Goal: Find specific page/section: Find specific page/section

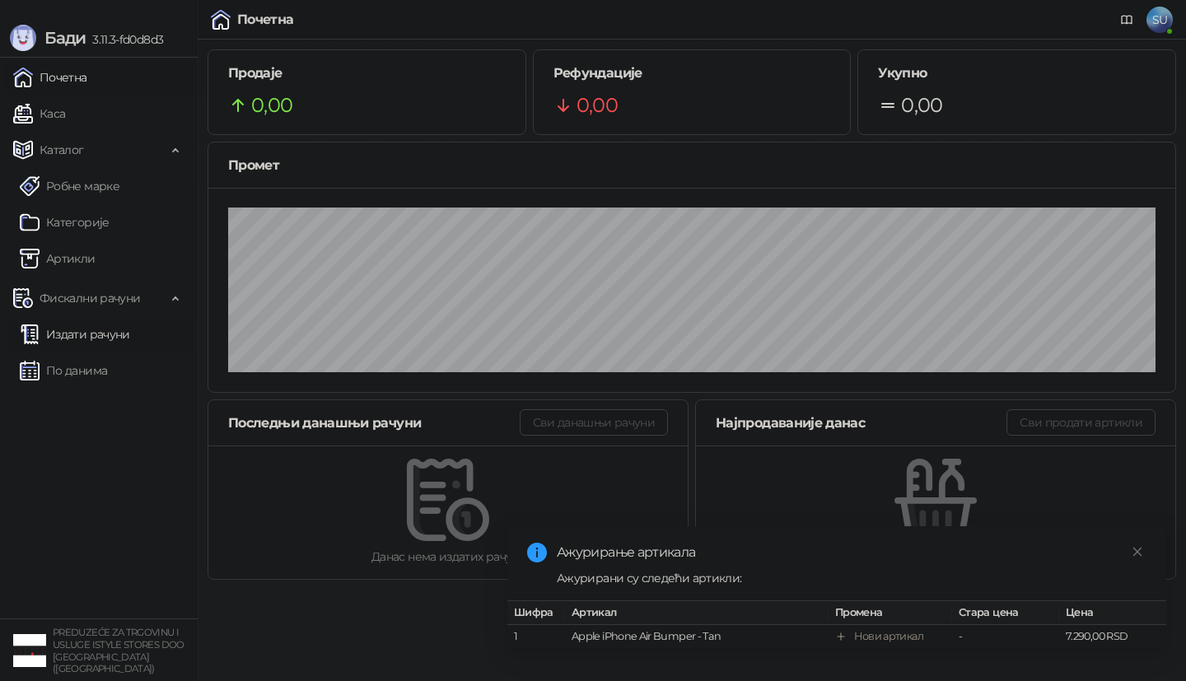
click at [121, 348] on link "Издати рачуни" at bounding box center [75, 334] width 110 height 33
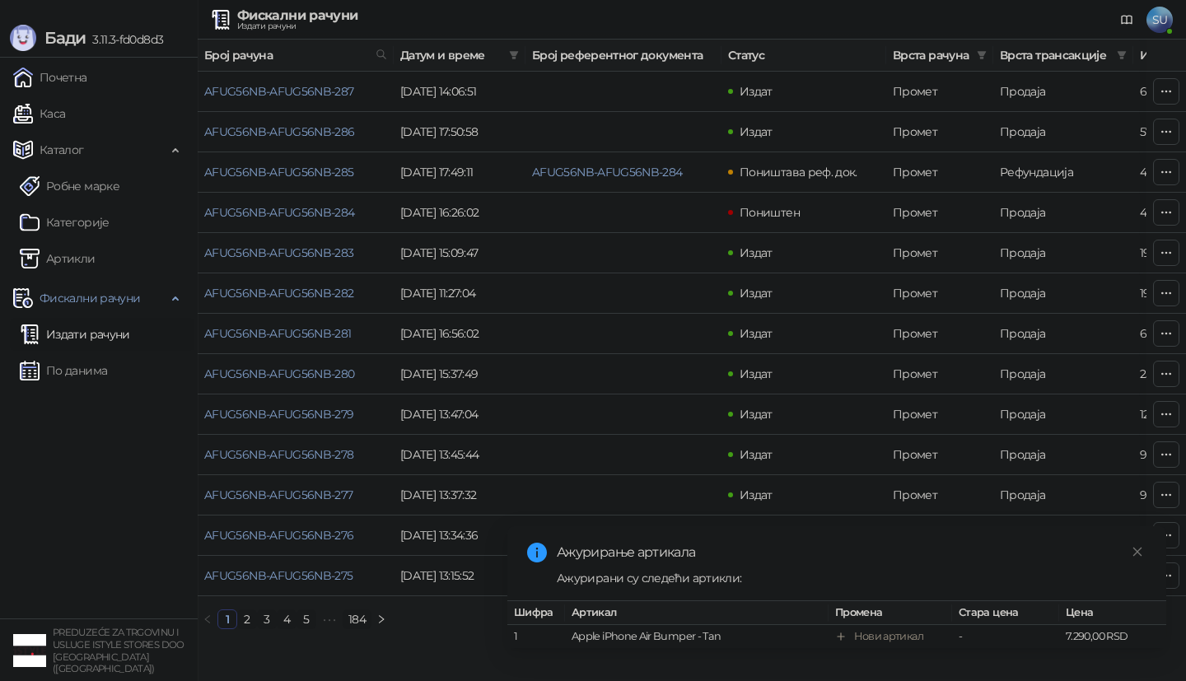
click at [436, 57] on span "Датум и време" at bounding box center [451, 55] width 102 height 18
click at [515, 55] on icon "filter" at bounding box center [514, 55] width 9 height 8
click at [422, 92] on input at bounding box center [456, 91] width 69 height 18
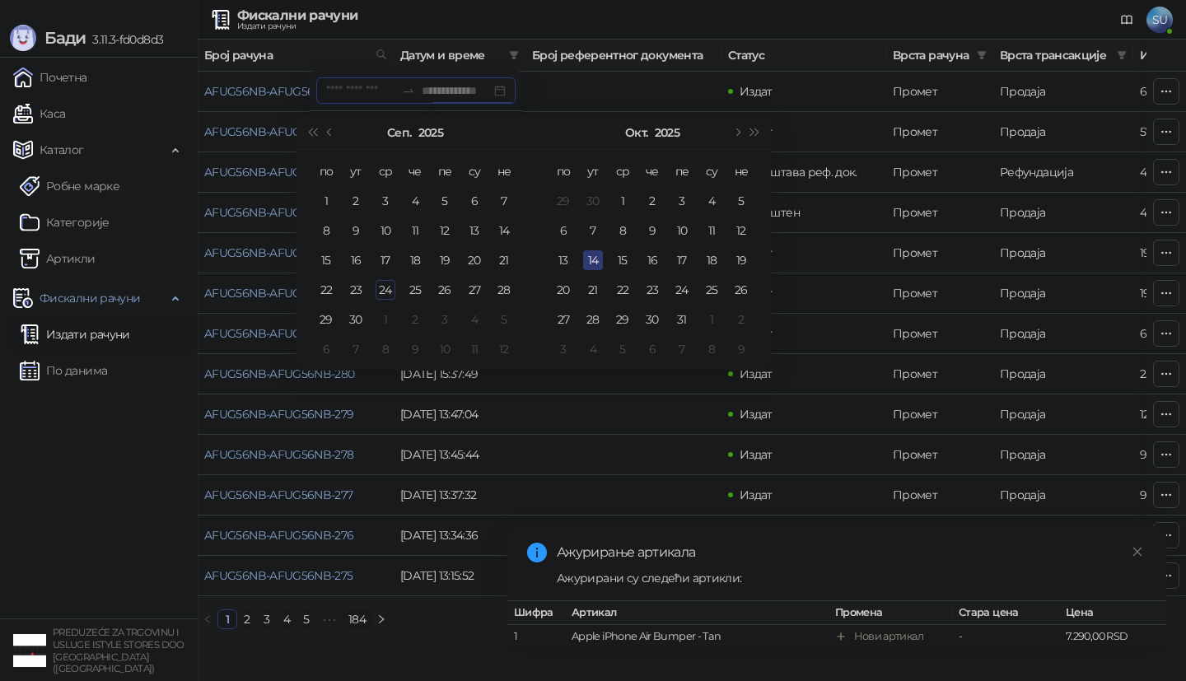
type input "**********"
click at [352, 288] on div "23" at bounding box center [356, 290] width 20 height 20
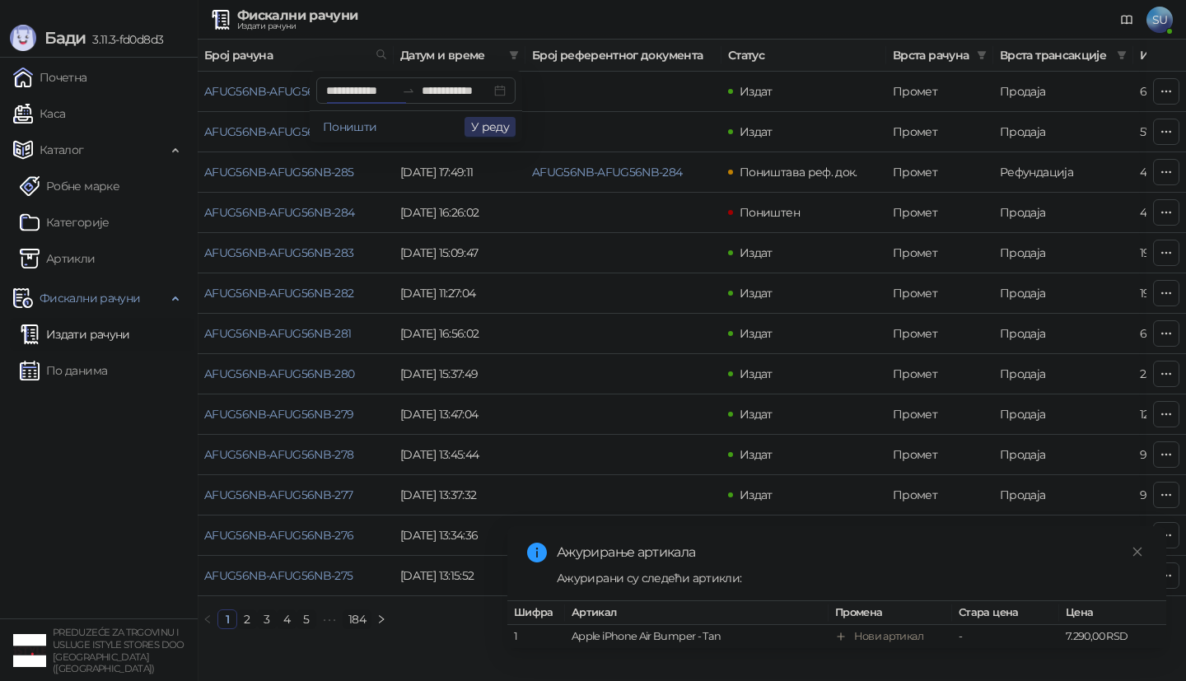
click at [503, 132] on button "У реду" at bounding box center [489, 127] width 51 height 20
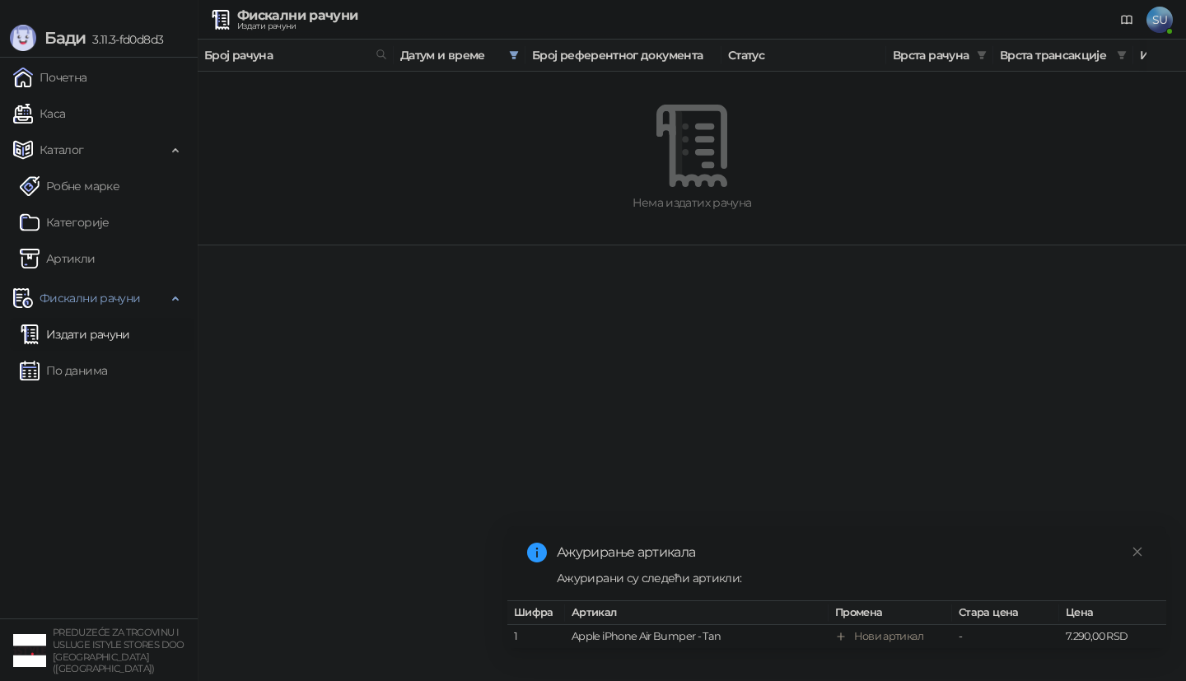
click at [504, 54] on div "Датум и време" at bounding box center [459, 55] width 119 height 18
click at [509, 56] on icon "filter" at bounding box center [514, 55] width 10 height 10
click at [402, 93] on icon "swap-right" at bounding box center [408, 90] width 13 height 13
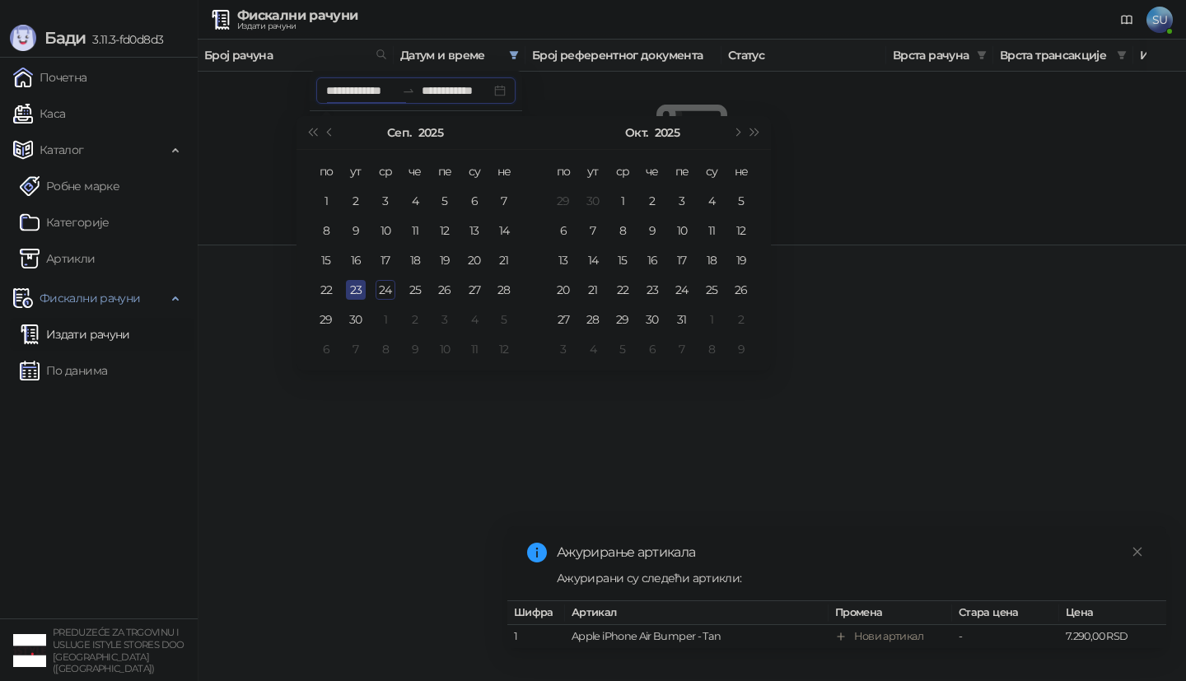
type input "**********"
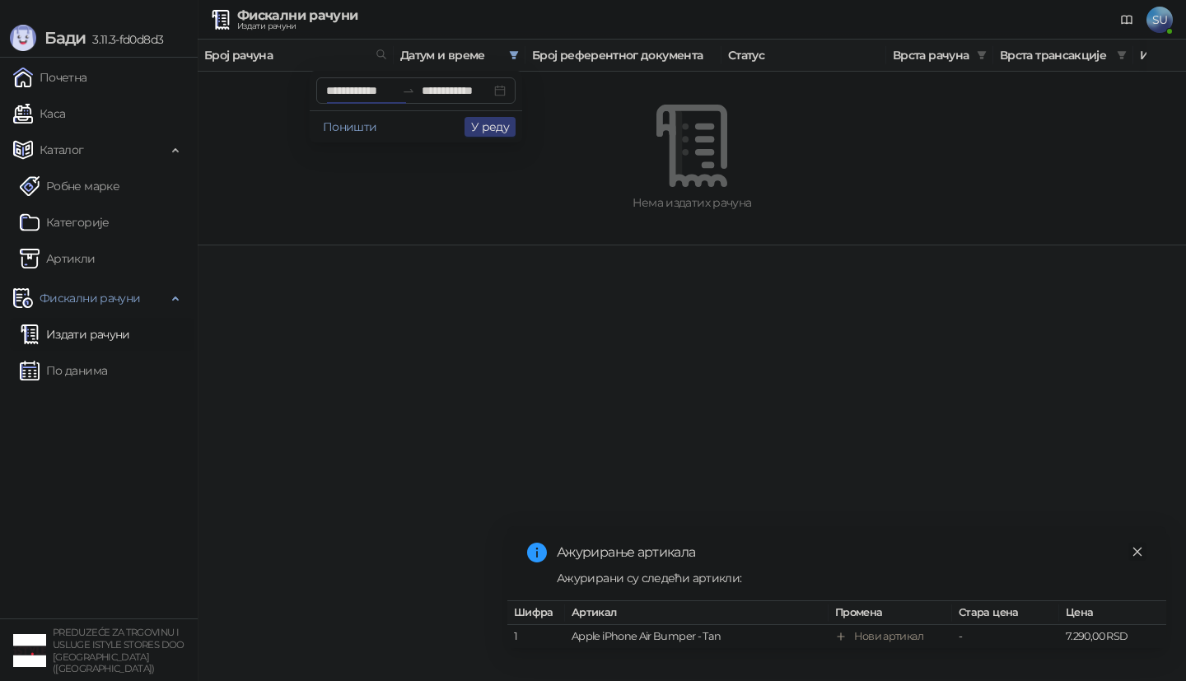
click at [1131, 556] on icon "close" at bounding box center [1137, 552] width 12 height 12
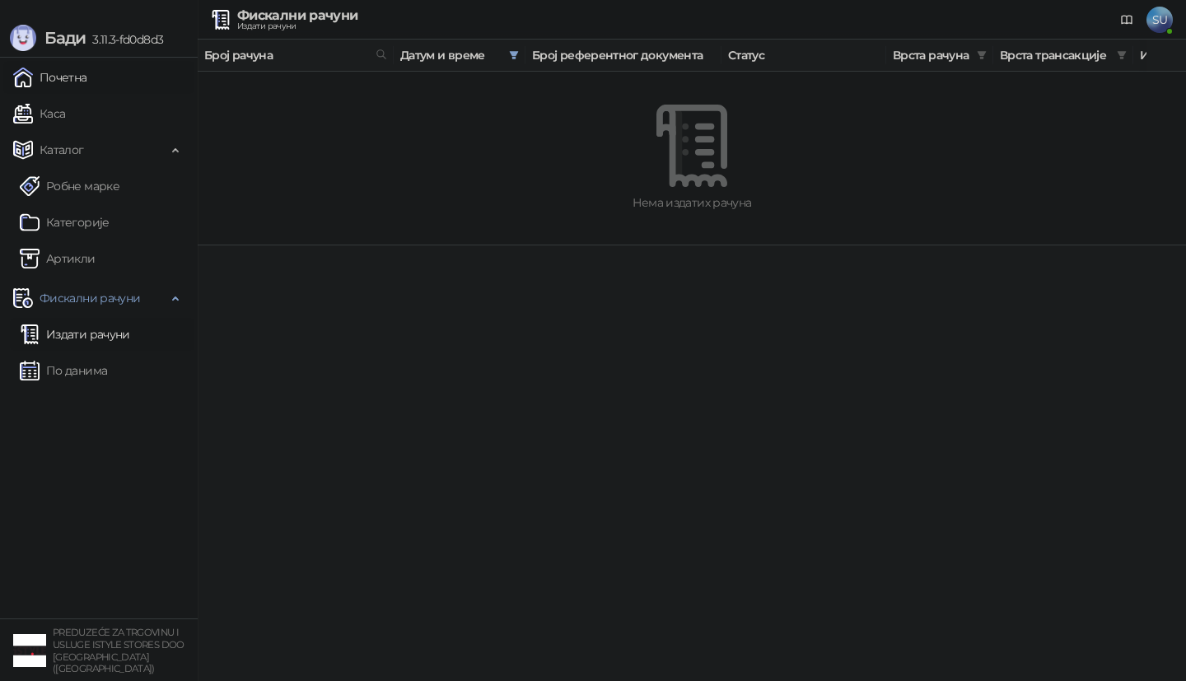
click at [68, 79] on link "Почетна" at bounding box center [50, 77] width 74 height 33
